Goal: Navigation & Orientation: Find specific page/section

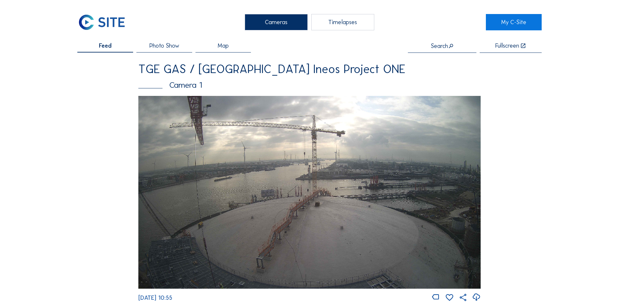
scroll to position [293, 0]
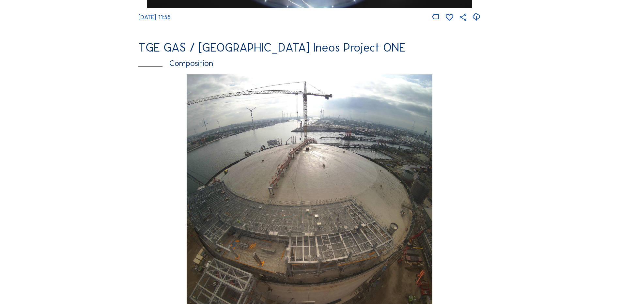
scroll to position [848, 0]
click at [196, 66] on div "Composition" at bounding box center [309, 63] width 342 height 8
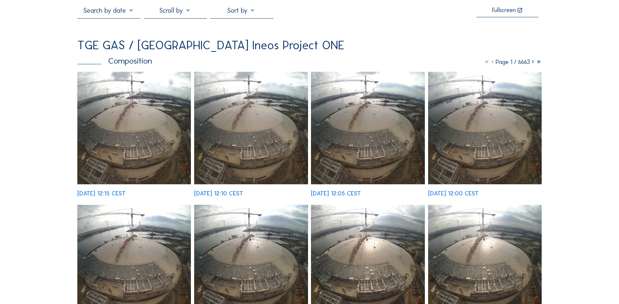
scroll to position [33, 0]
